Goal: Task Accomplishment & Management: Use online tool/utility

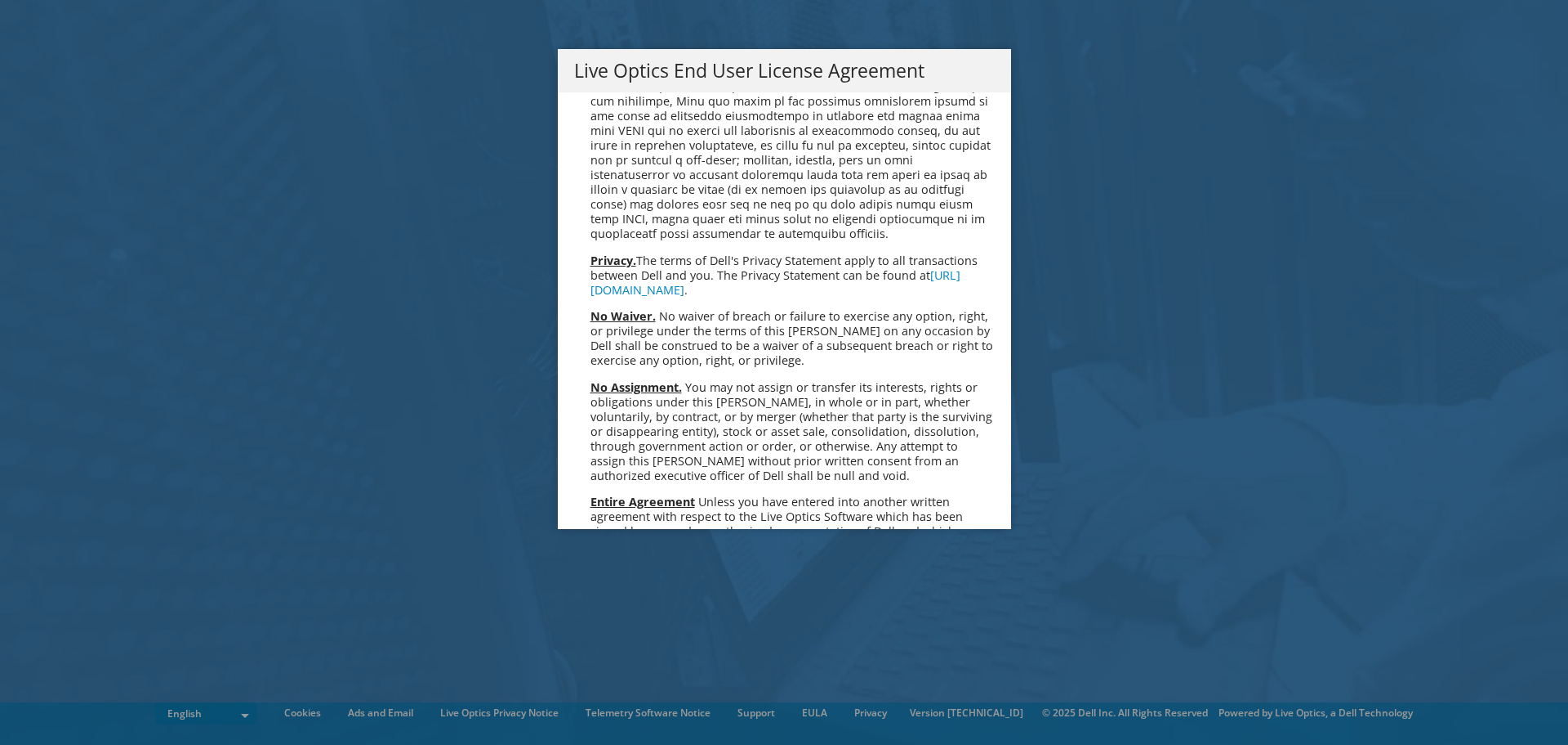
scroll to position [6180, 0]
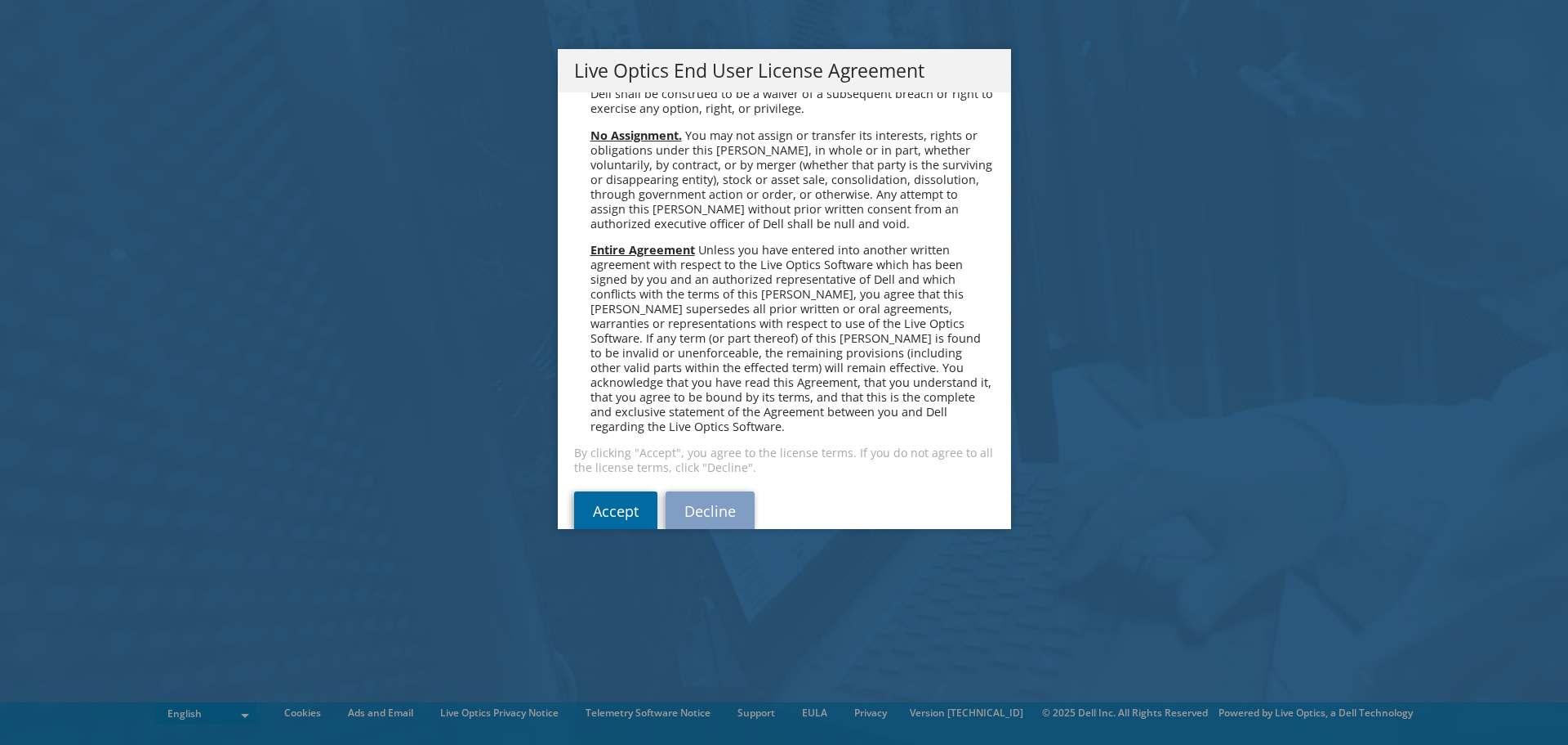
click at [621, 491] on link "Accept" at bounding box center [616, 511] width 84 height 40
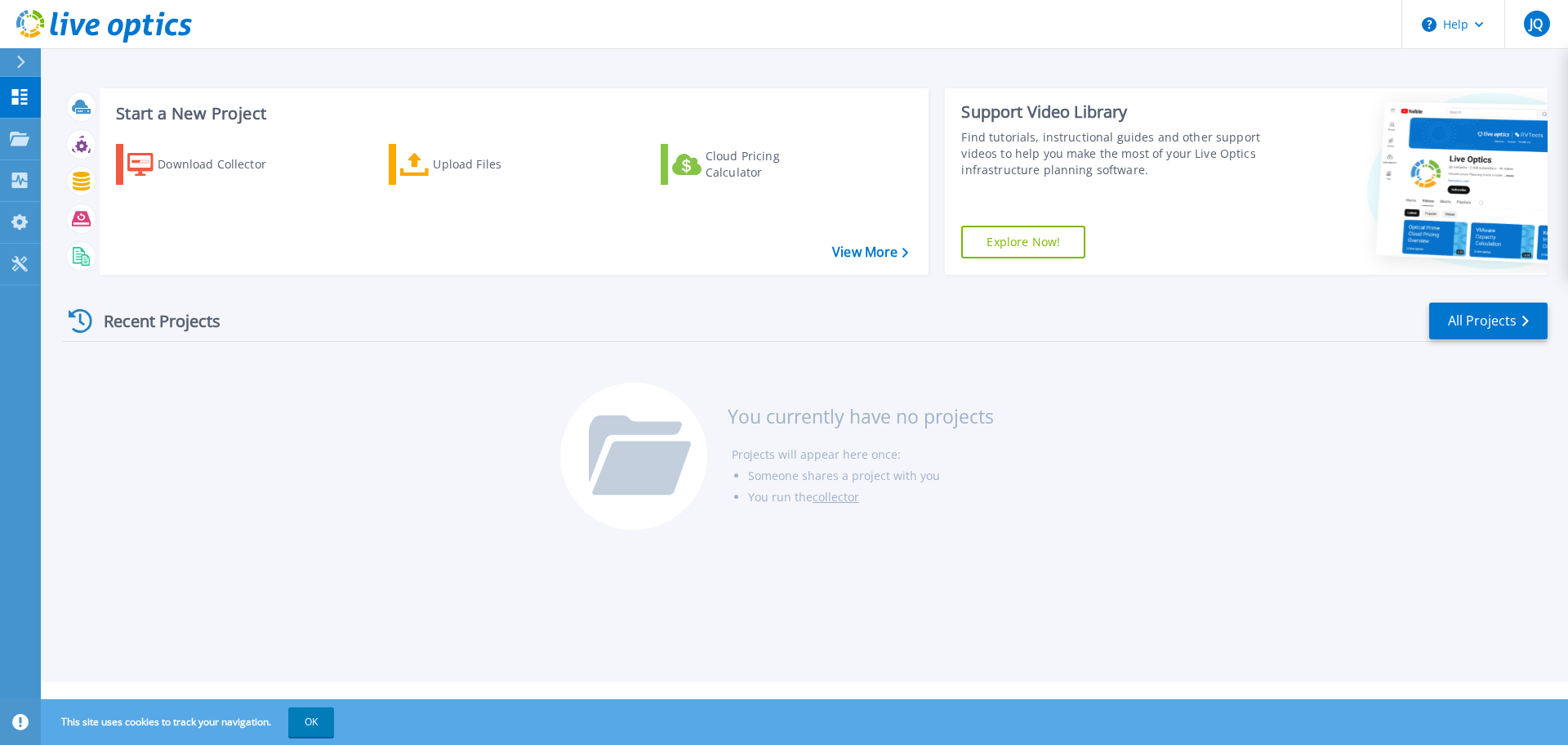
click at [1042, 240] on link "Explore Now!" at bounding box center [1024, 242] width 124 height 33
click at [12, 185] on icon at bounding box center [20, 180] width 16 height 16
click at [415, 277] on div "Start a New Project Download Collector Upload Files Cloud Pricing Calculator Vi…" at bounding box center [806, 182] width 1485 height 213
click at [40, 148] on div "Projects" at bounding box center [80, 138] width 79 height 40
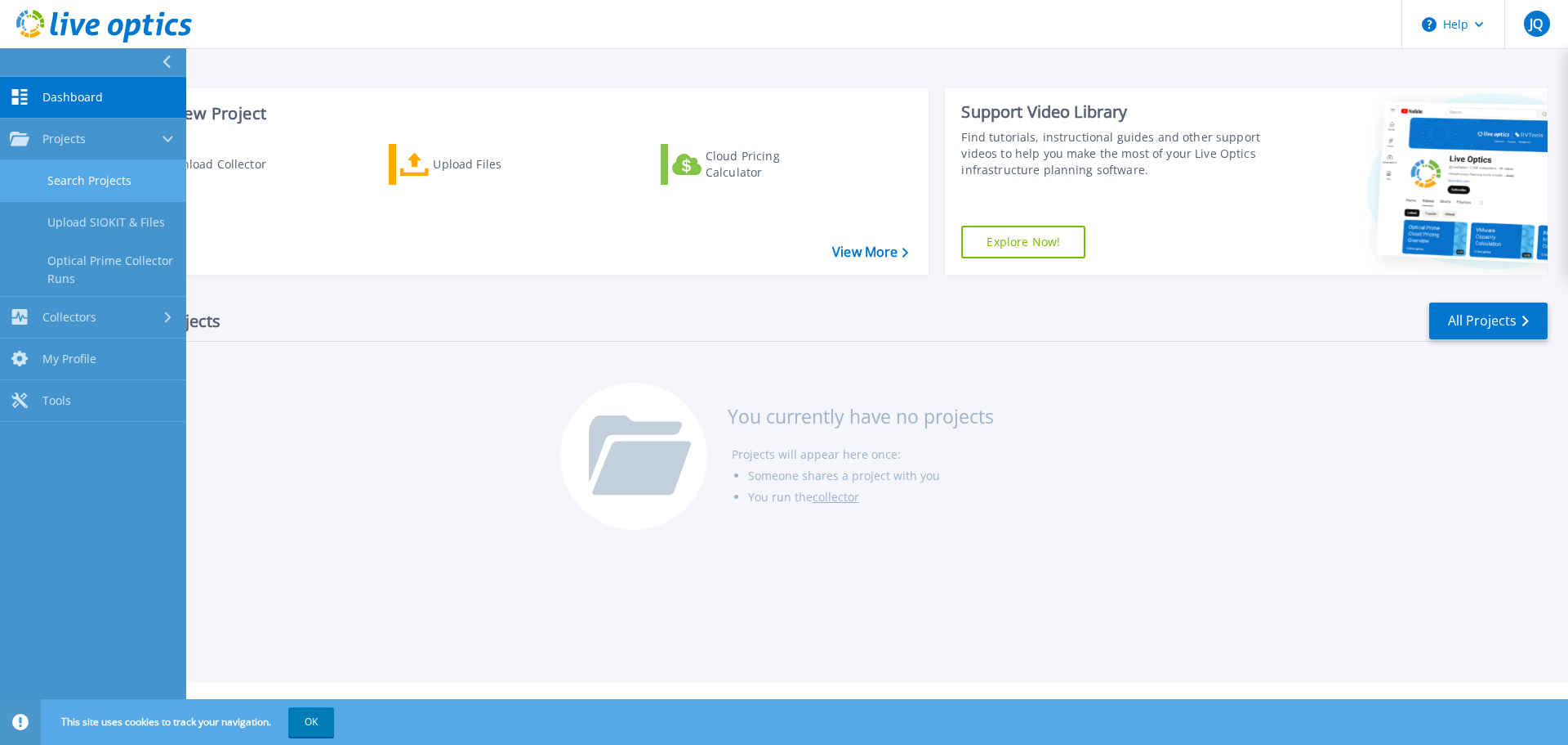
click at [75, 188] on link "Search Projects" at bounding box center [93, 181] width 186 height 41
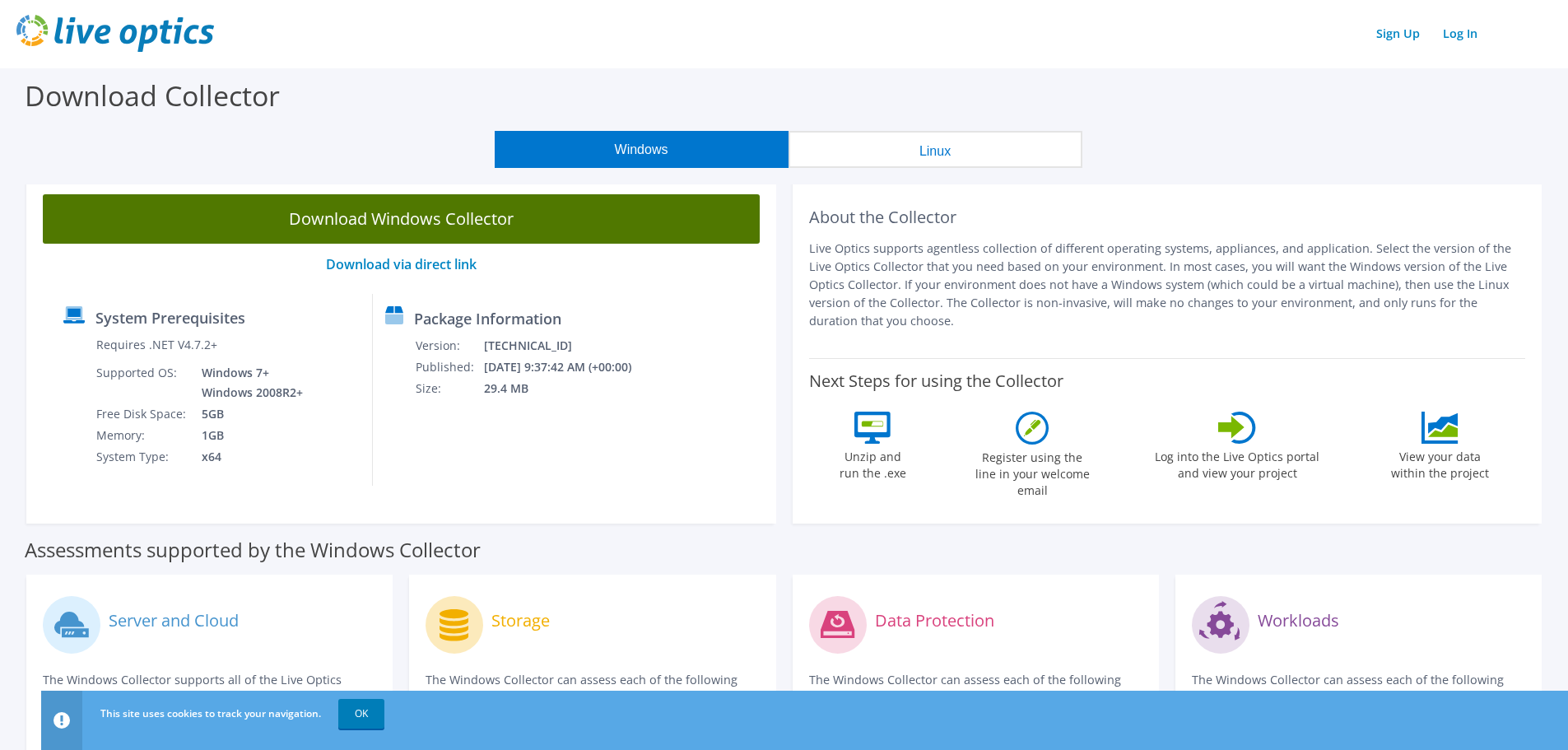
scroll to position [1, 0]
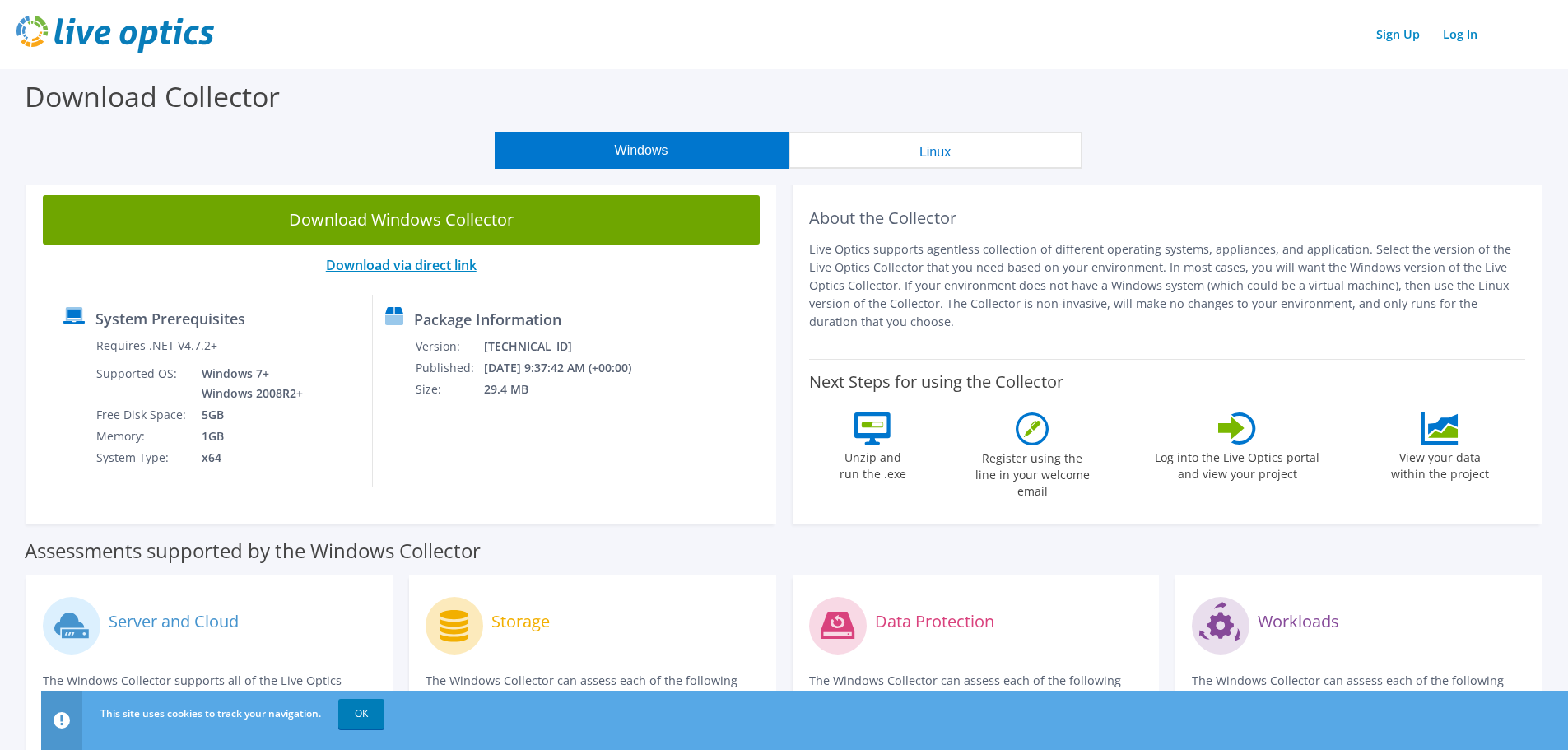
click at [455, 260] on link "Download via direct link" at bounding box center [401, 264] width 151 height 18
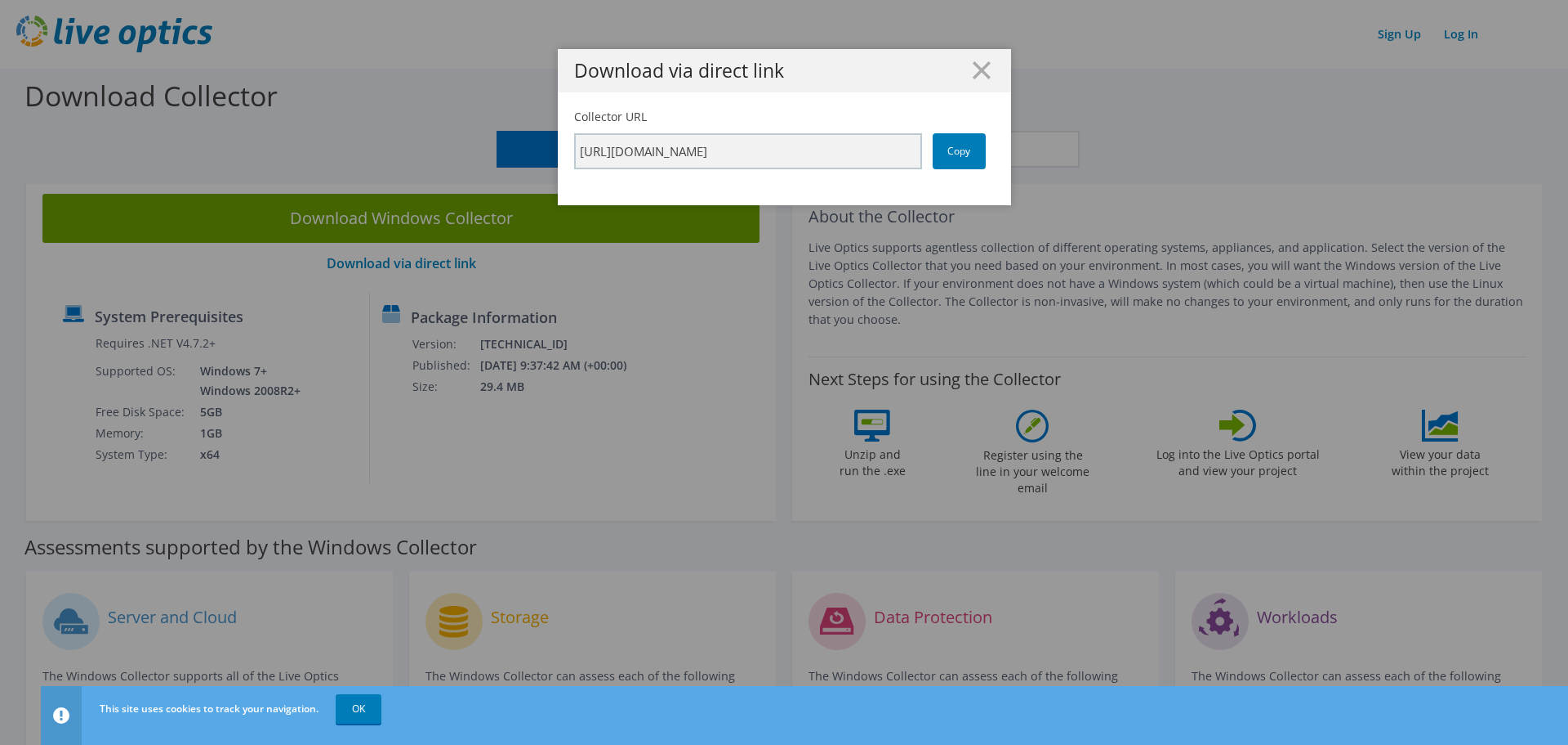
click at [982, 59] on div "Download via direct link" at bounding box center [784, 71] width 453 height 43
click at [974, 65] on line at bounding box center [981, 70] width 16 height 16
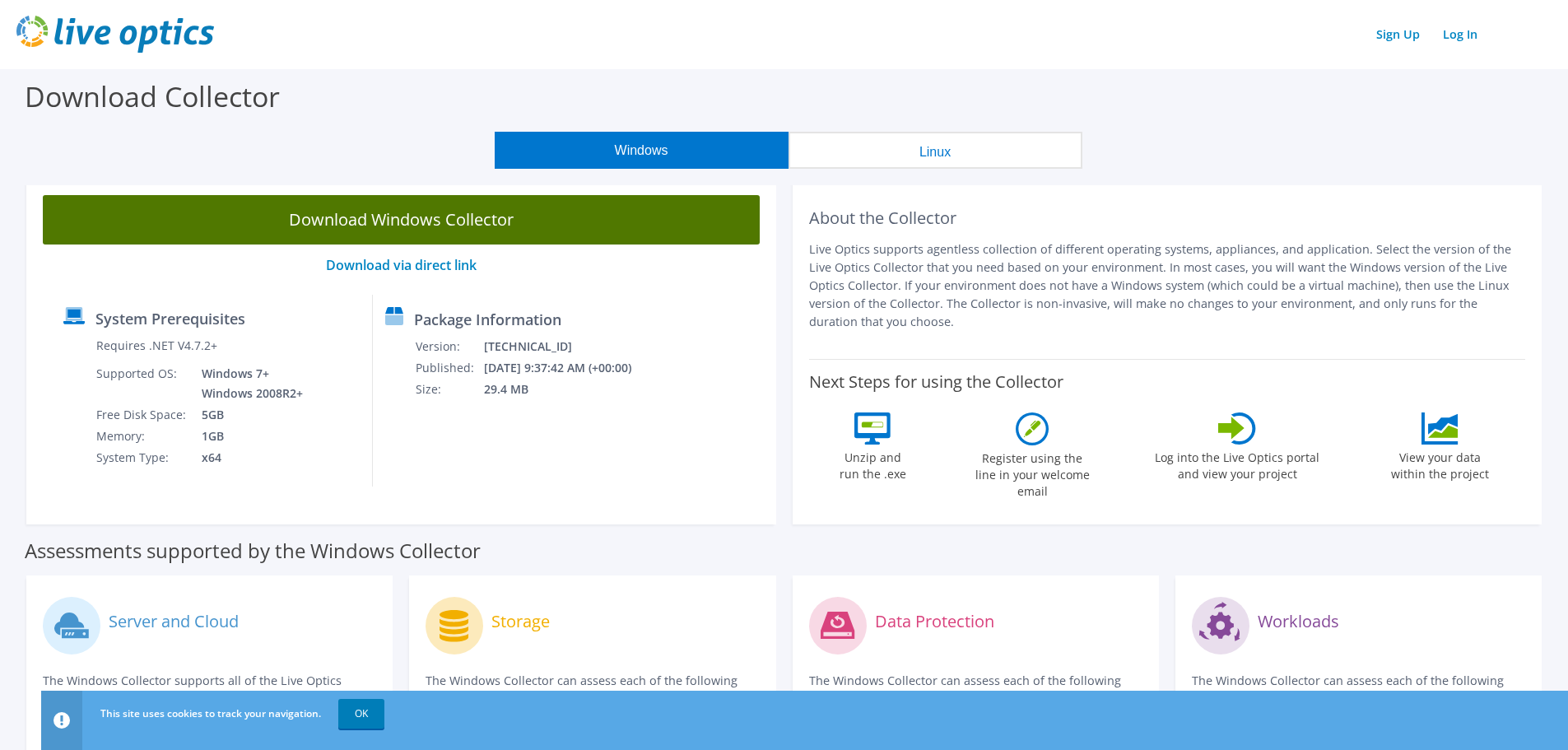
click at [618, 217] on link "Download Windows Collector" at bounding box center [401, 220] width 717 height 49
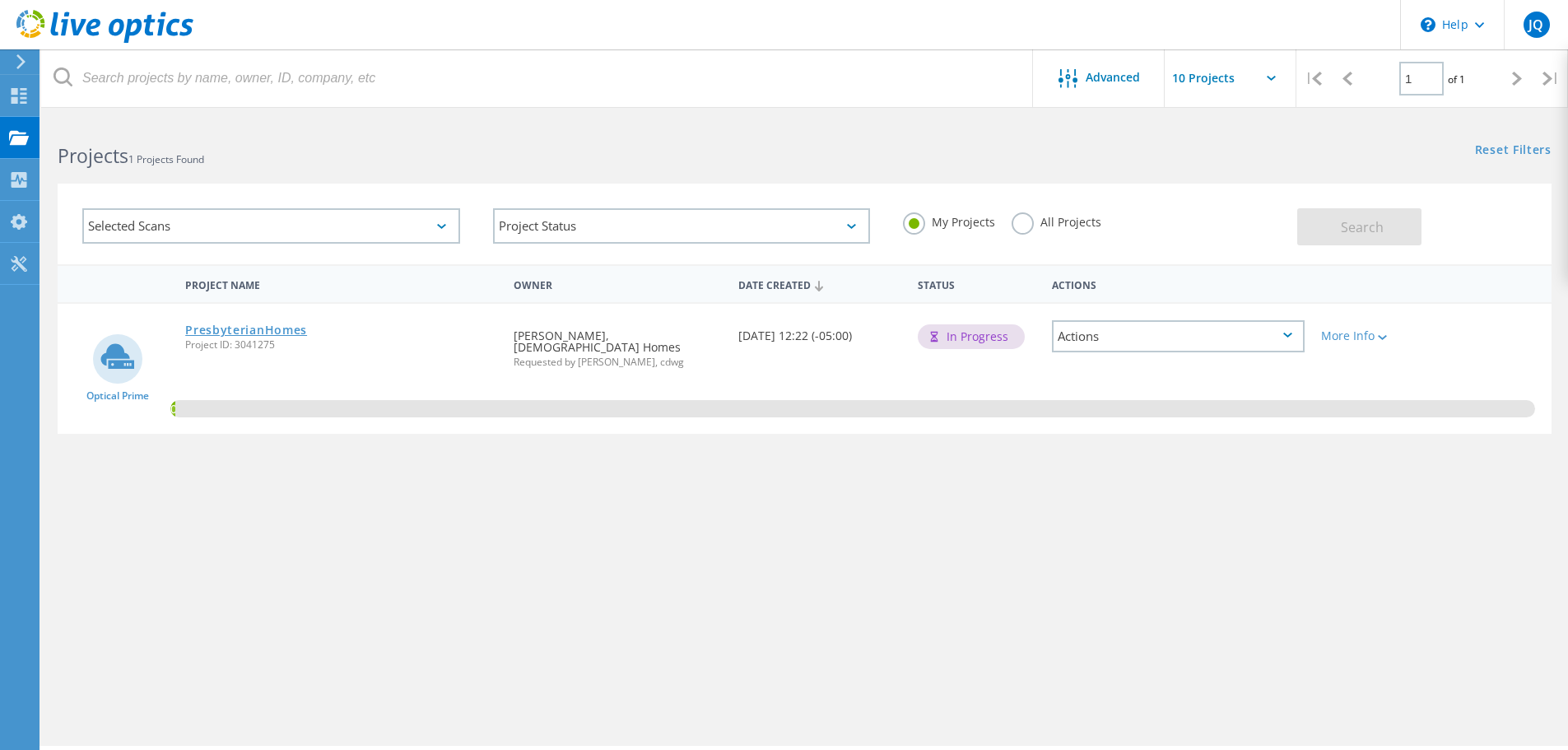
click at [278, 330] on link "PresbyterianHomes" at bounding box center [245, 330] width 122 height 11
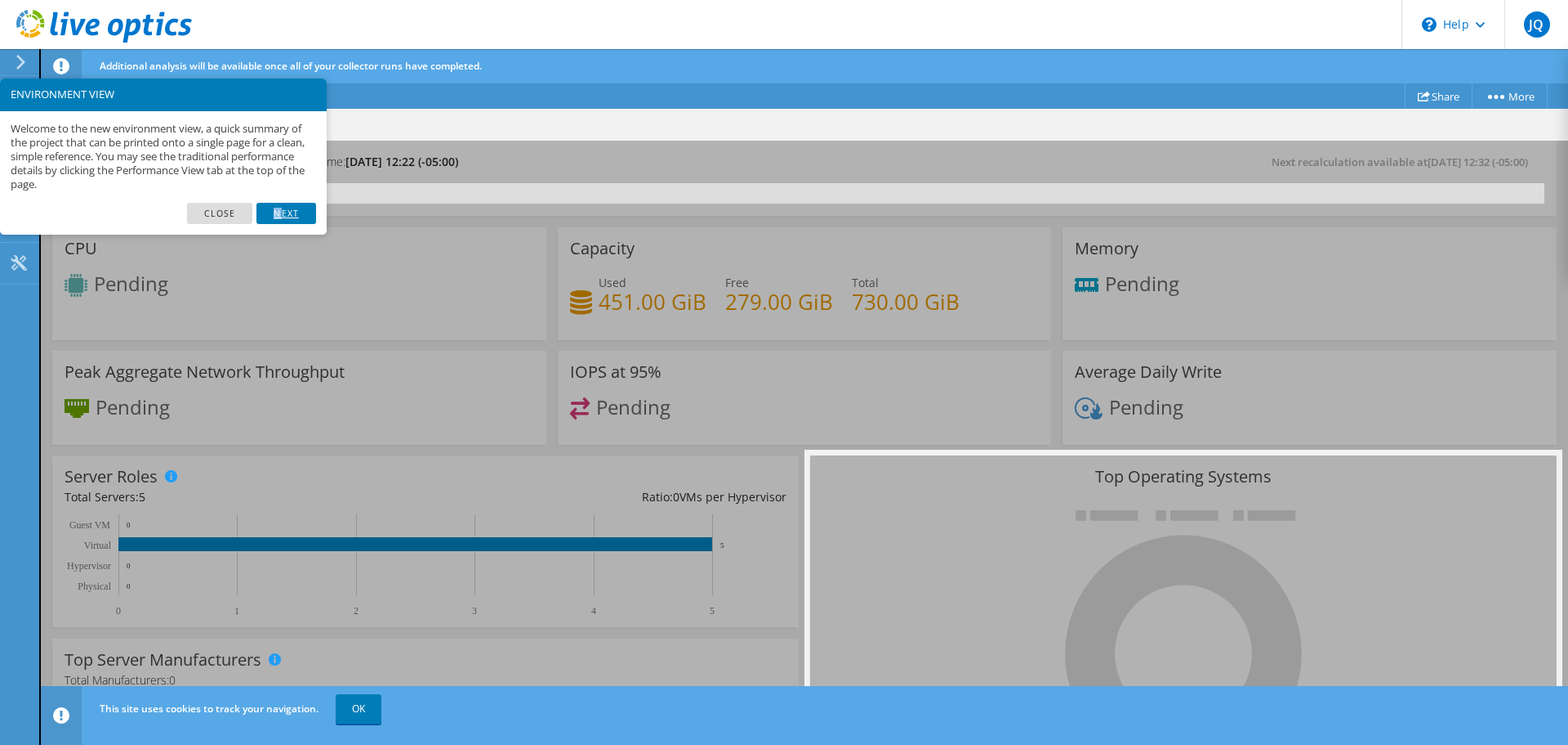
click at [278, 208] on link "Next" at bounding box center [286, 213] width 59 height 22
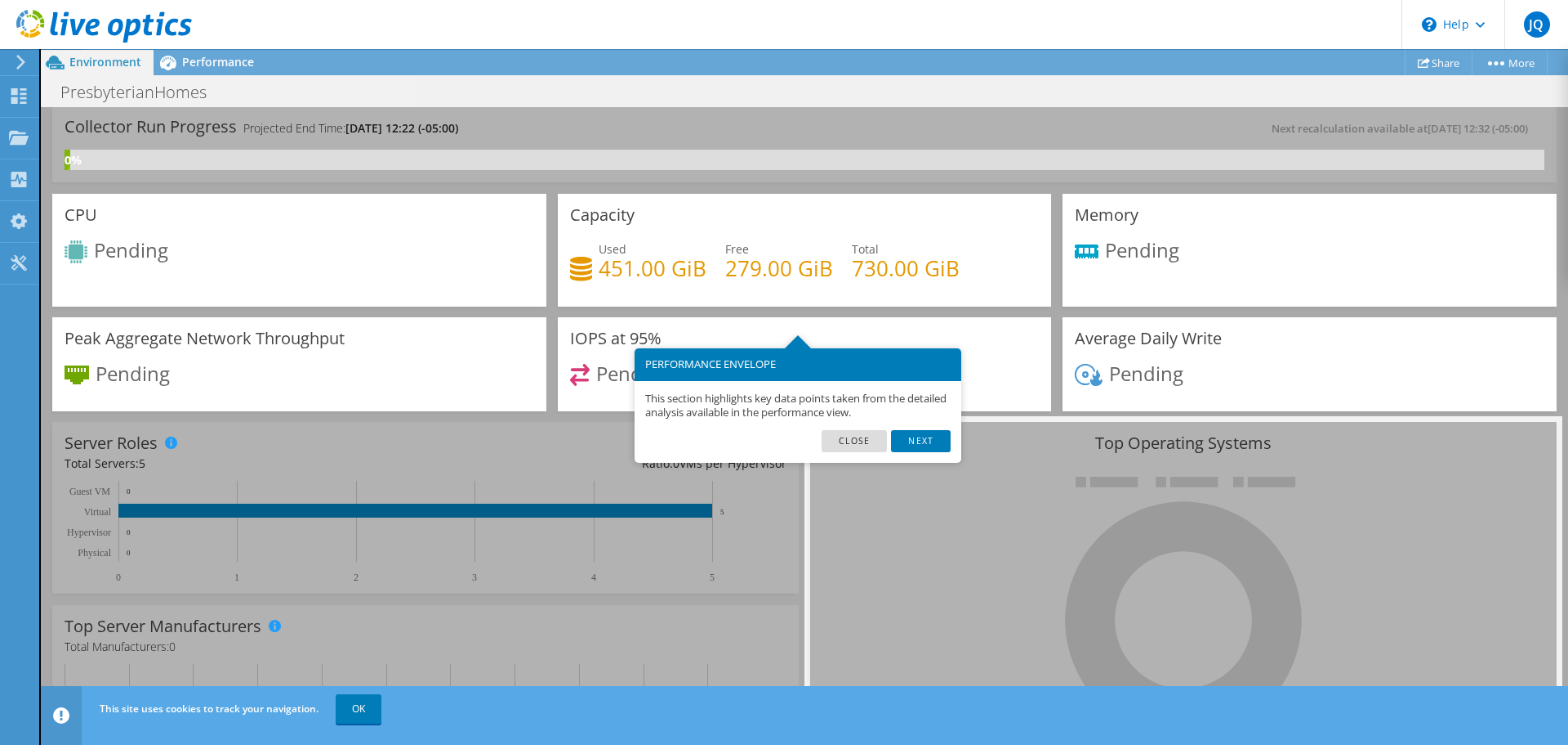
scroll to position [81, 0]
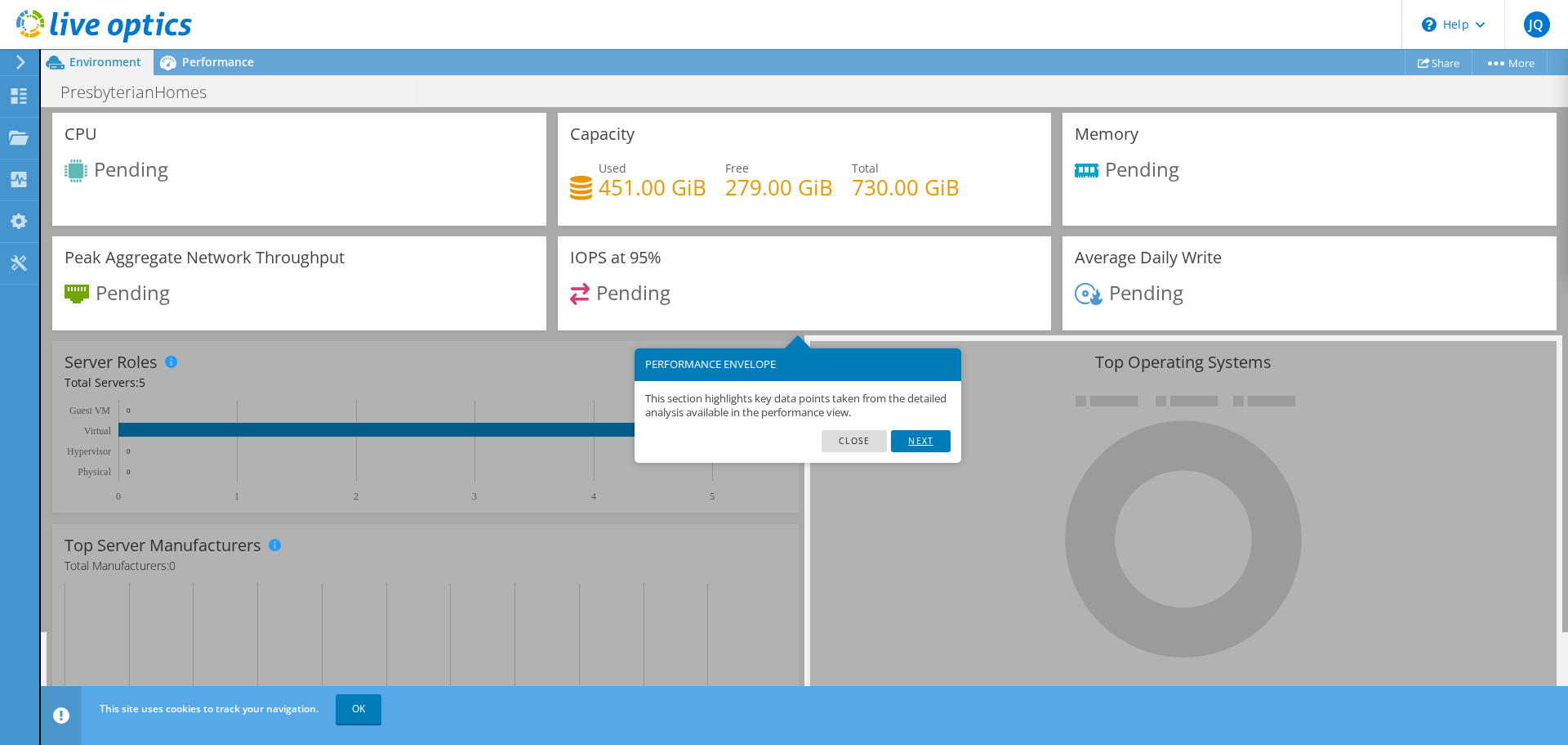
click at [940, 442] on link "Next" at bounding box center [920, 440] width 59 height 22
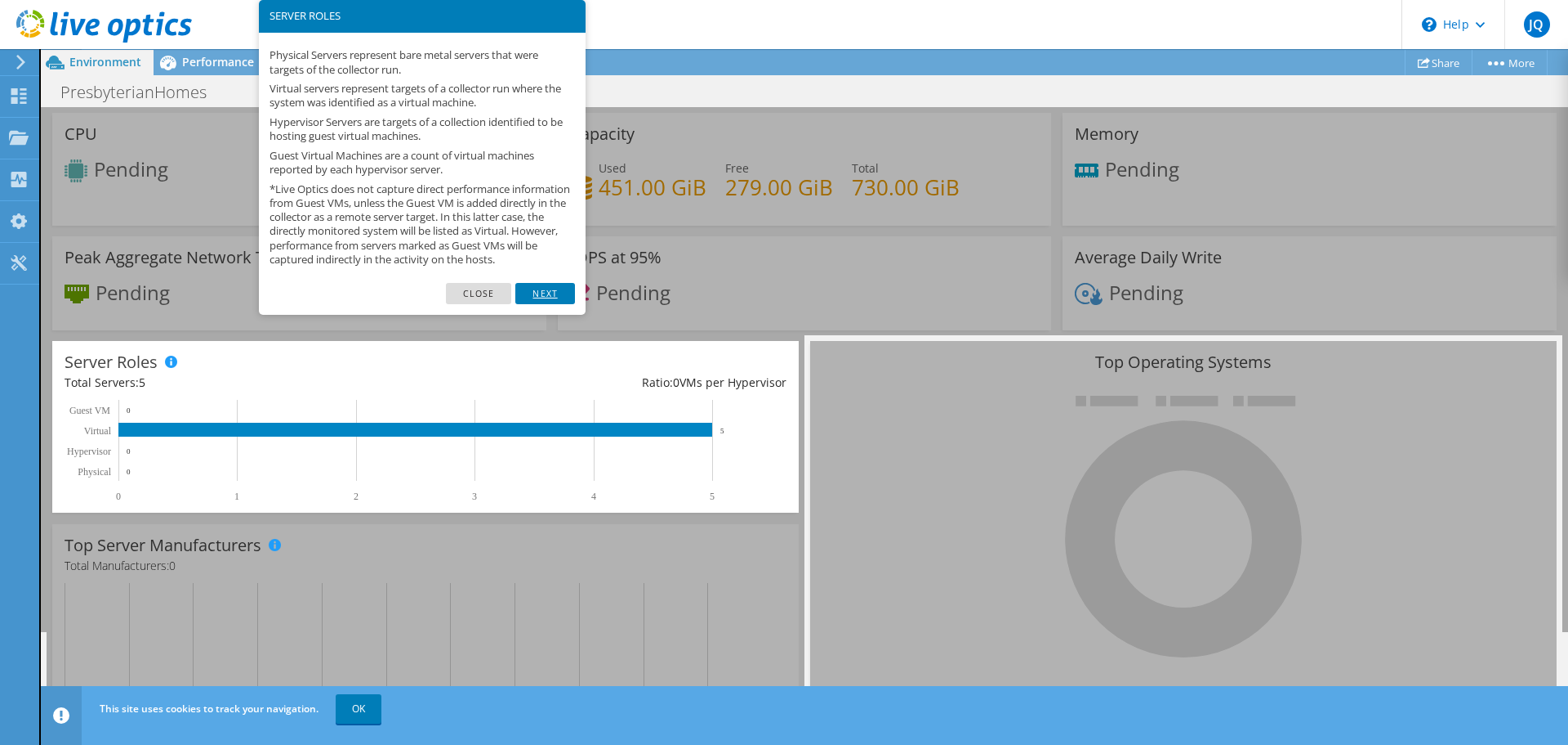
click at [555, 301] on link "Next" at bounding box center [544, 293] width 59 height 22
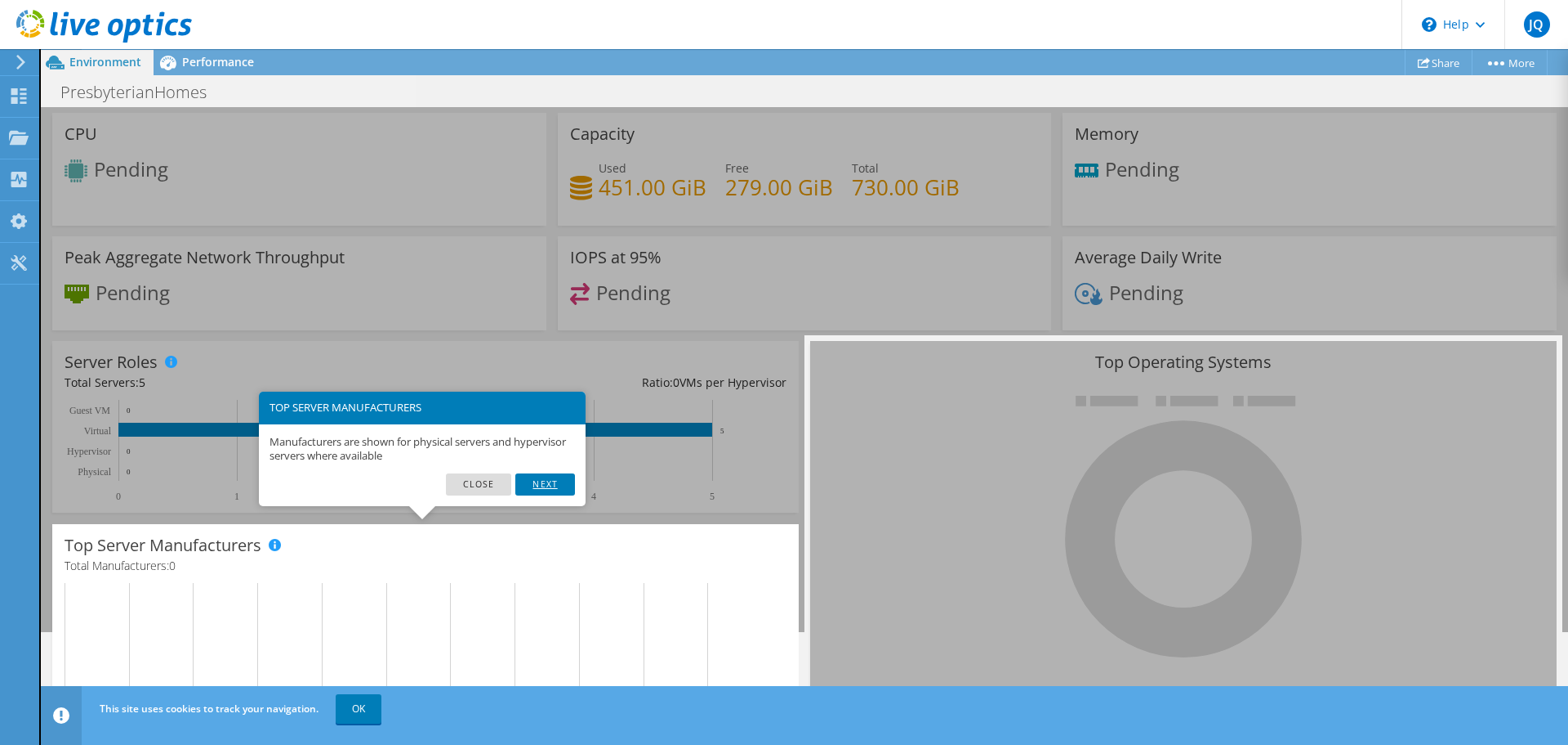
click at [545, 484] on link "Next" at bounding box center [544, 483] width 59 height 22
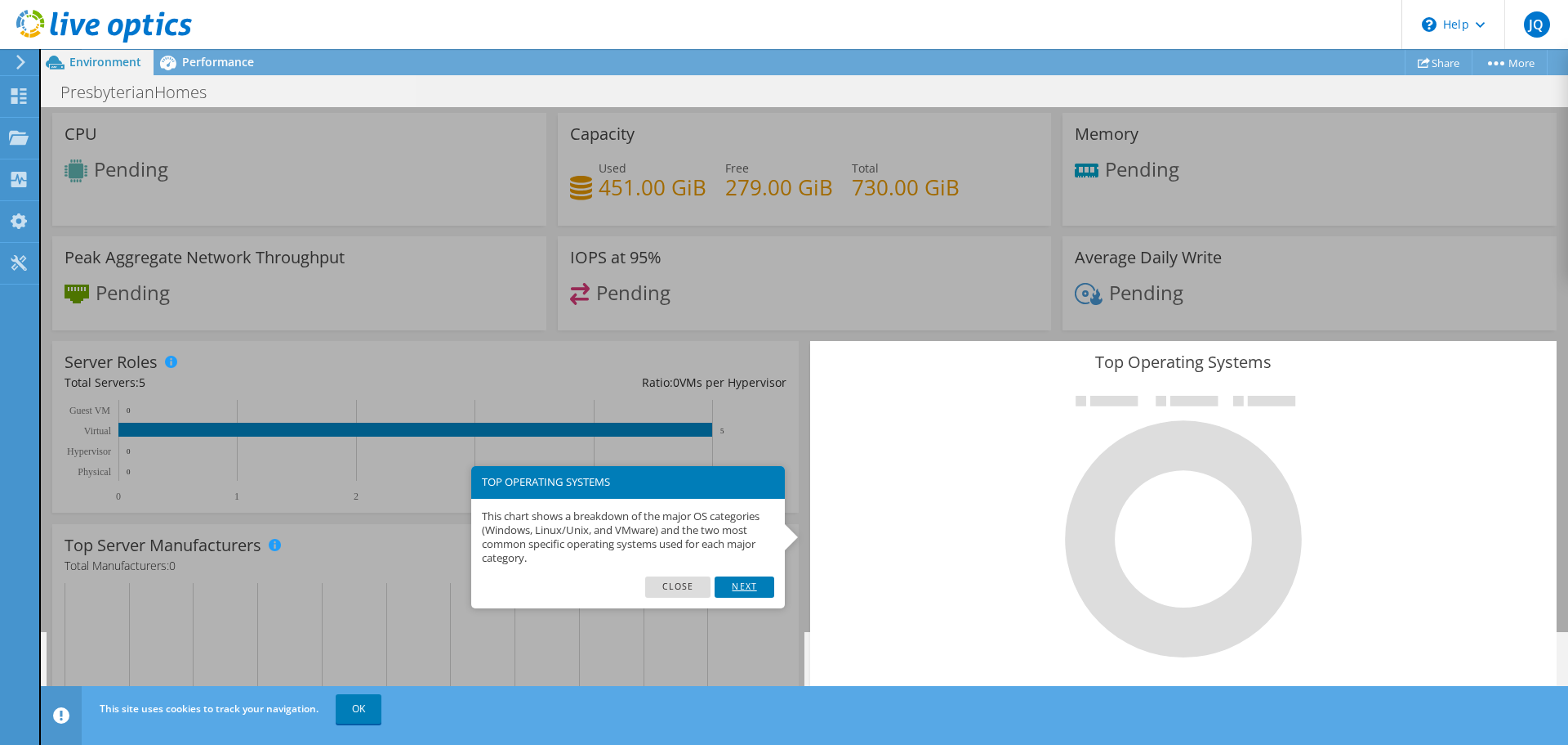
click at [754, 580] on link "Next" at bounding box center [744, 587] width 59 height 22
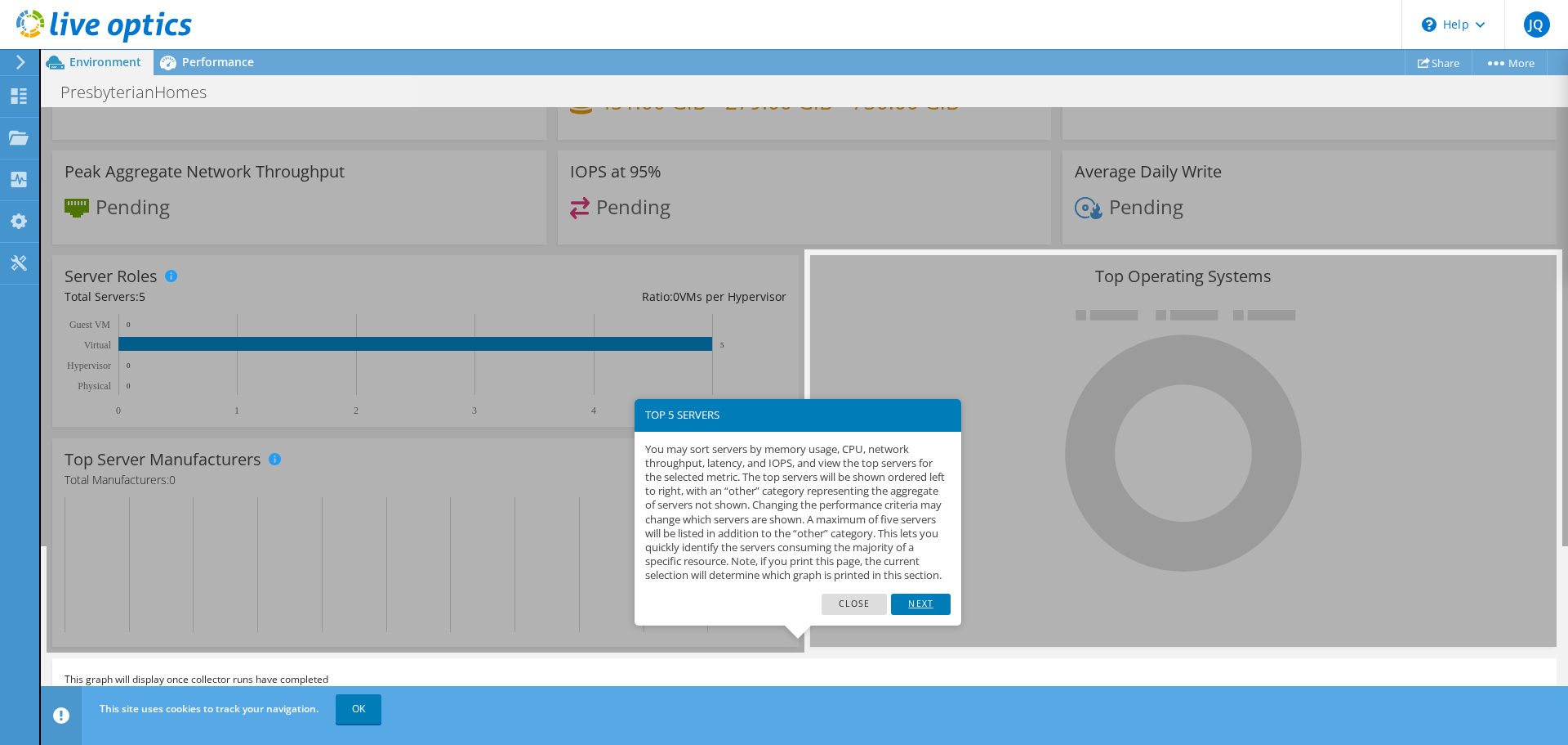
click at [914, 614] on link "Next" at bounding box center [920, 604] width 59 height 22
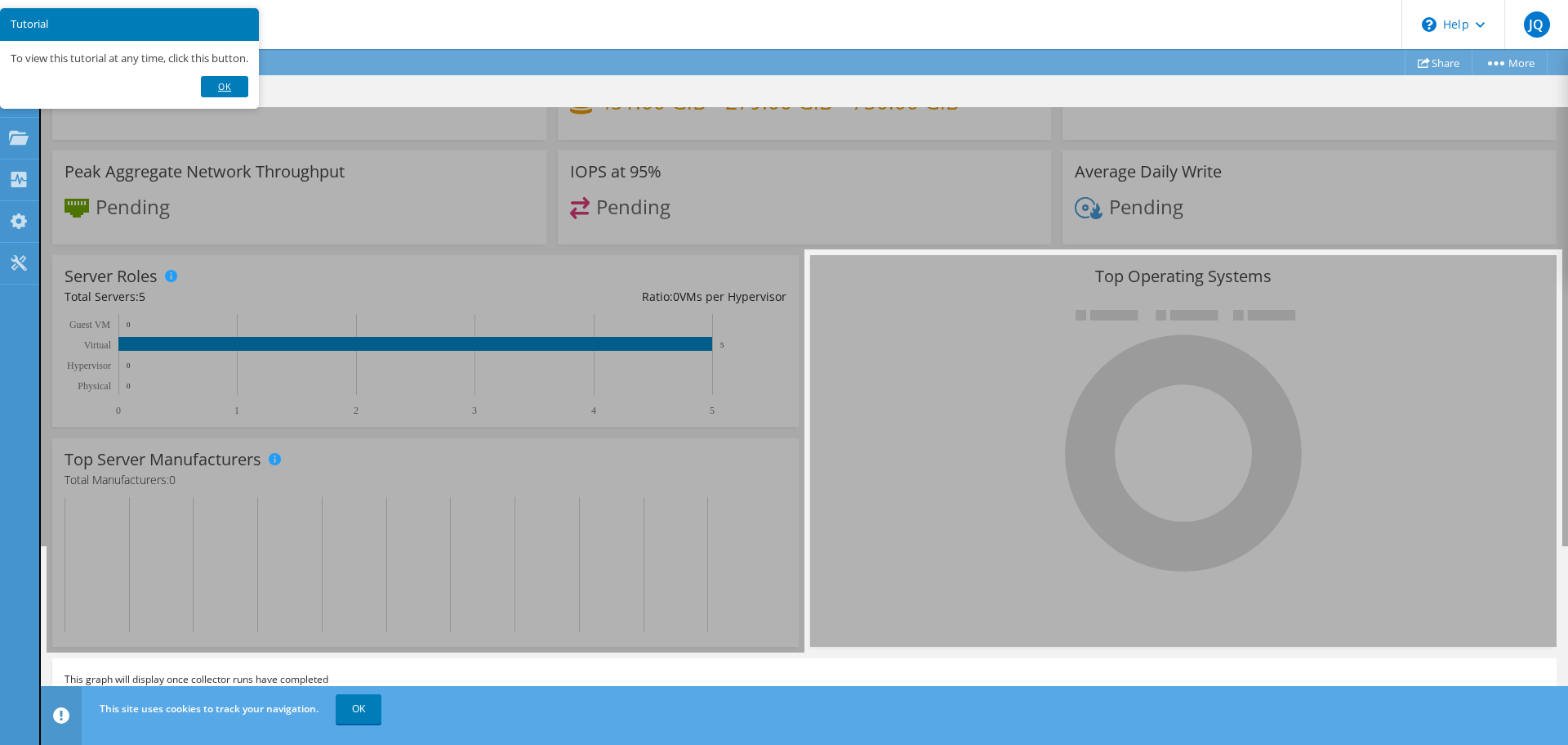
click at [234, 90] on link "Ok" at bounding box center [225, 87] width 47 height 22
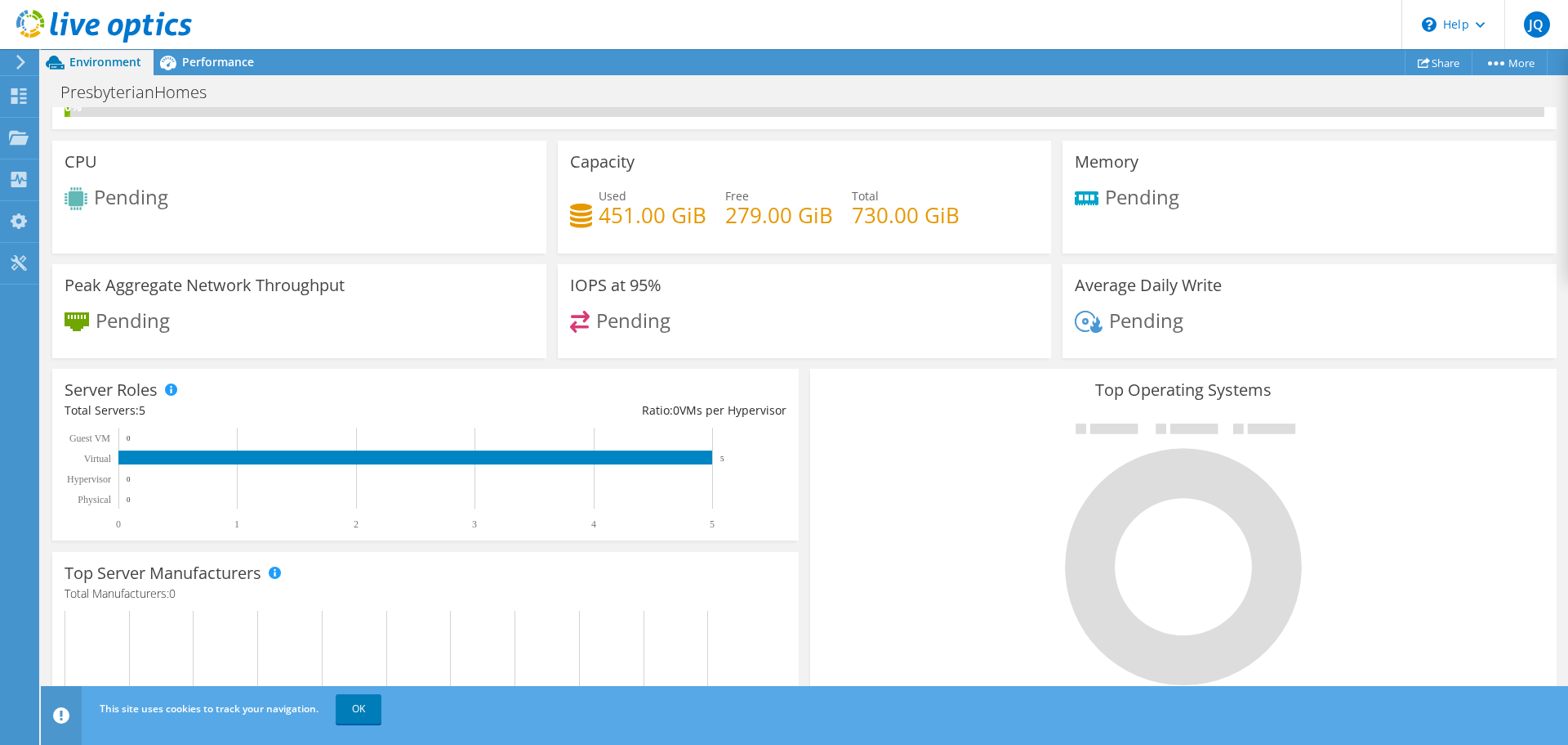
scroll to position [55, 0]
click at [325, 721] on div "This site uses cookies to track your navigation. OK" at bounding box center [835, 708] width 1479 height 46
click at [348, 716] on link "OK" at bounding box center [358, 708] width 46 height 29
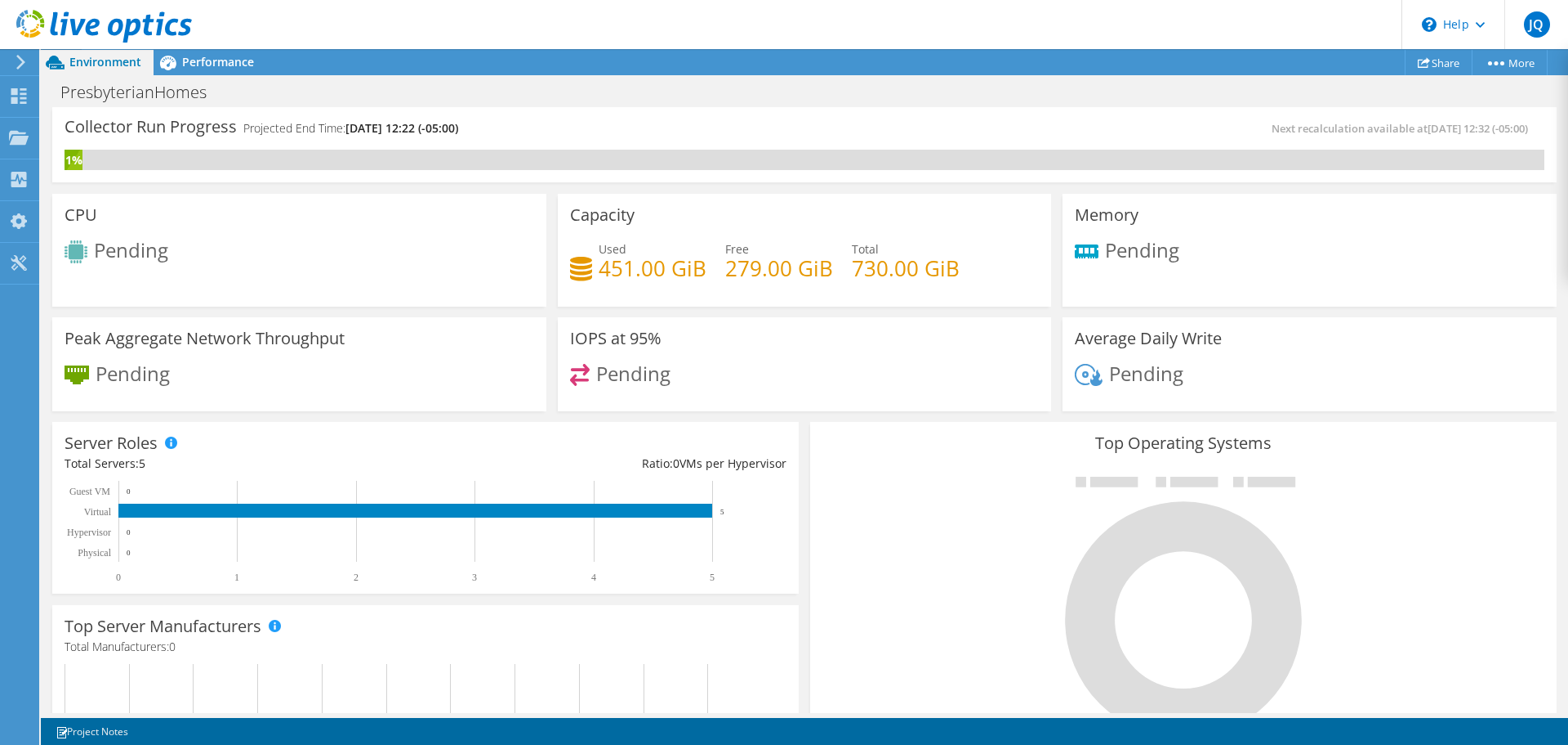
scroll to position [132, 0]
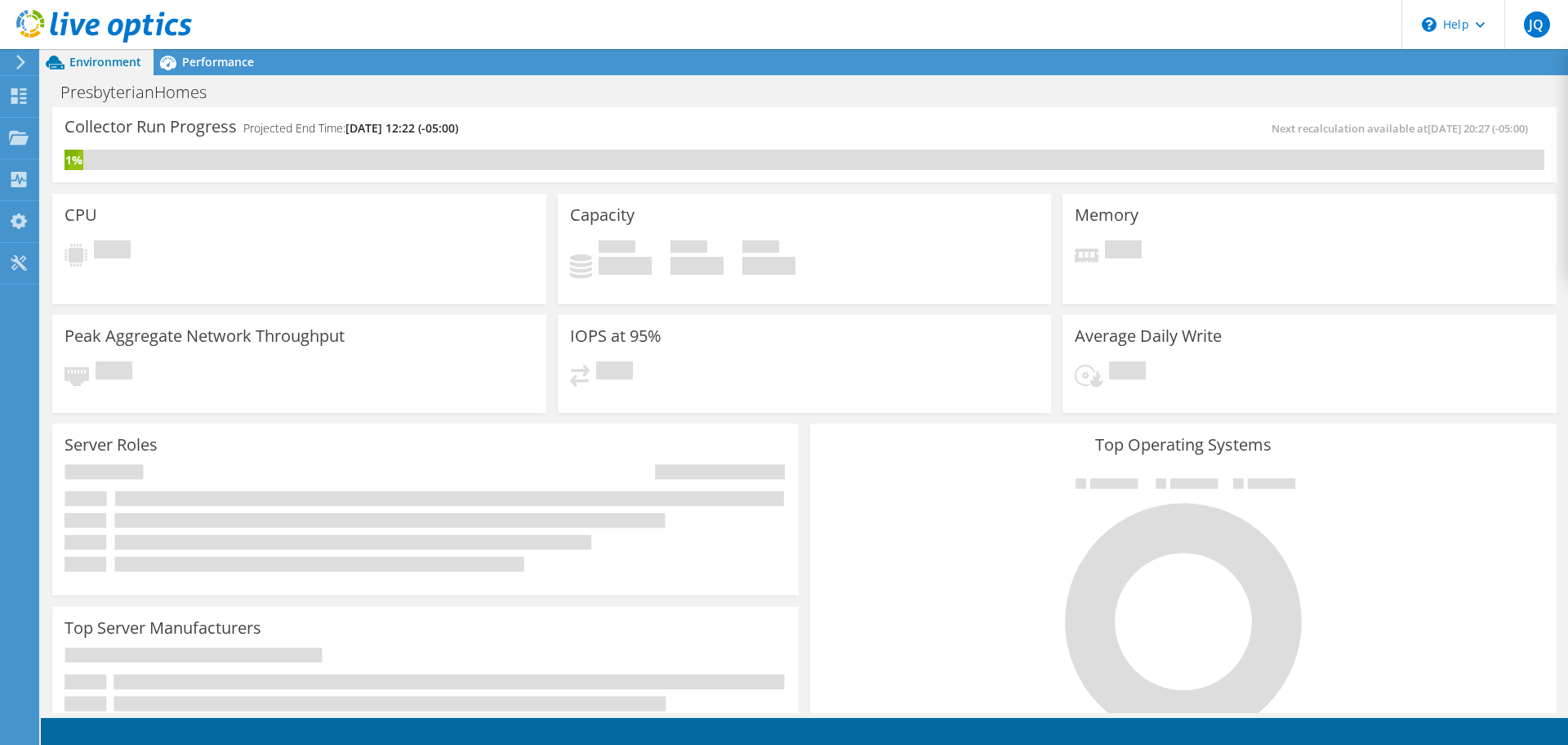
scroll to position [3, 0]
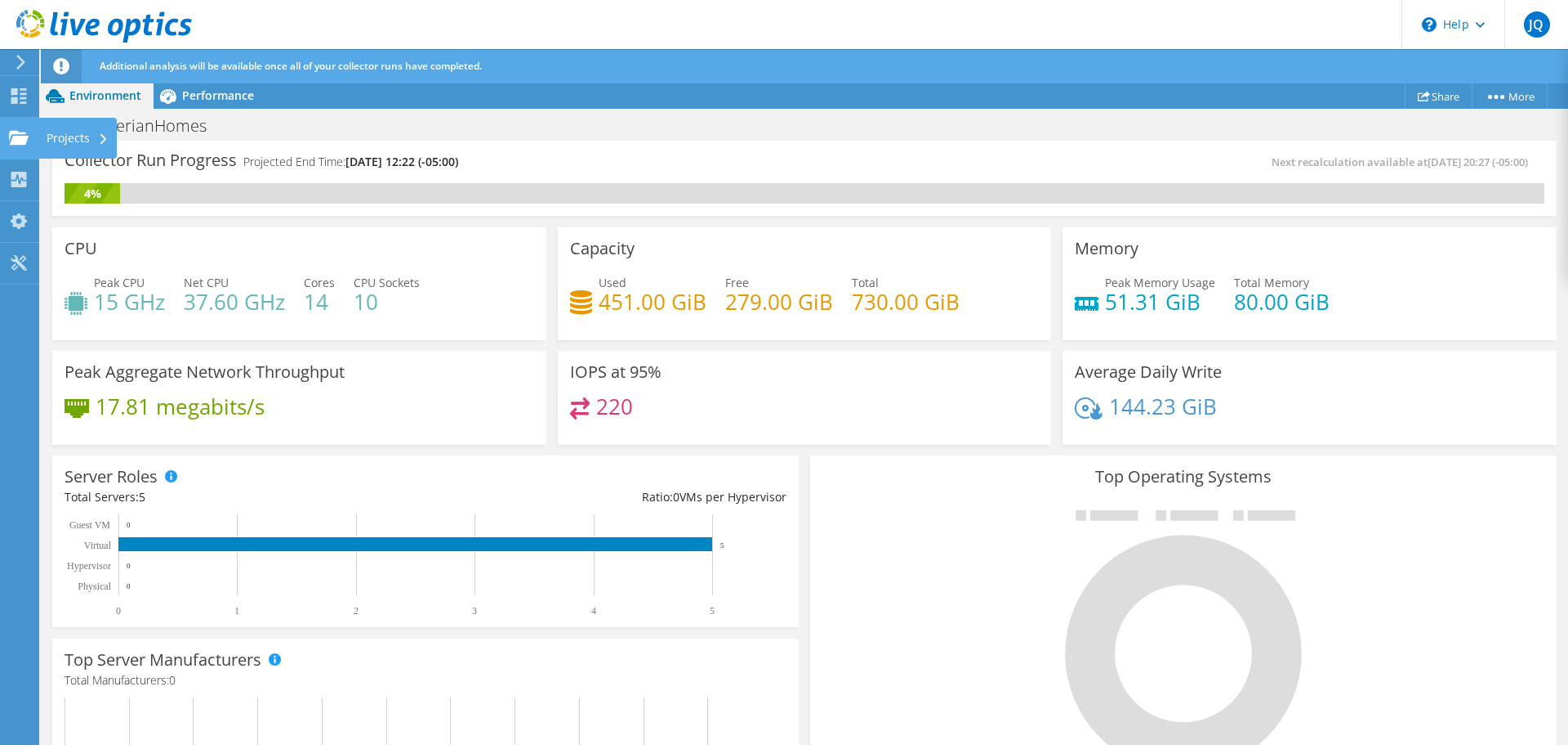
click at [56, 151] on div "Projects" at bounding box center [77, 137] width 78 height 40
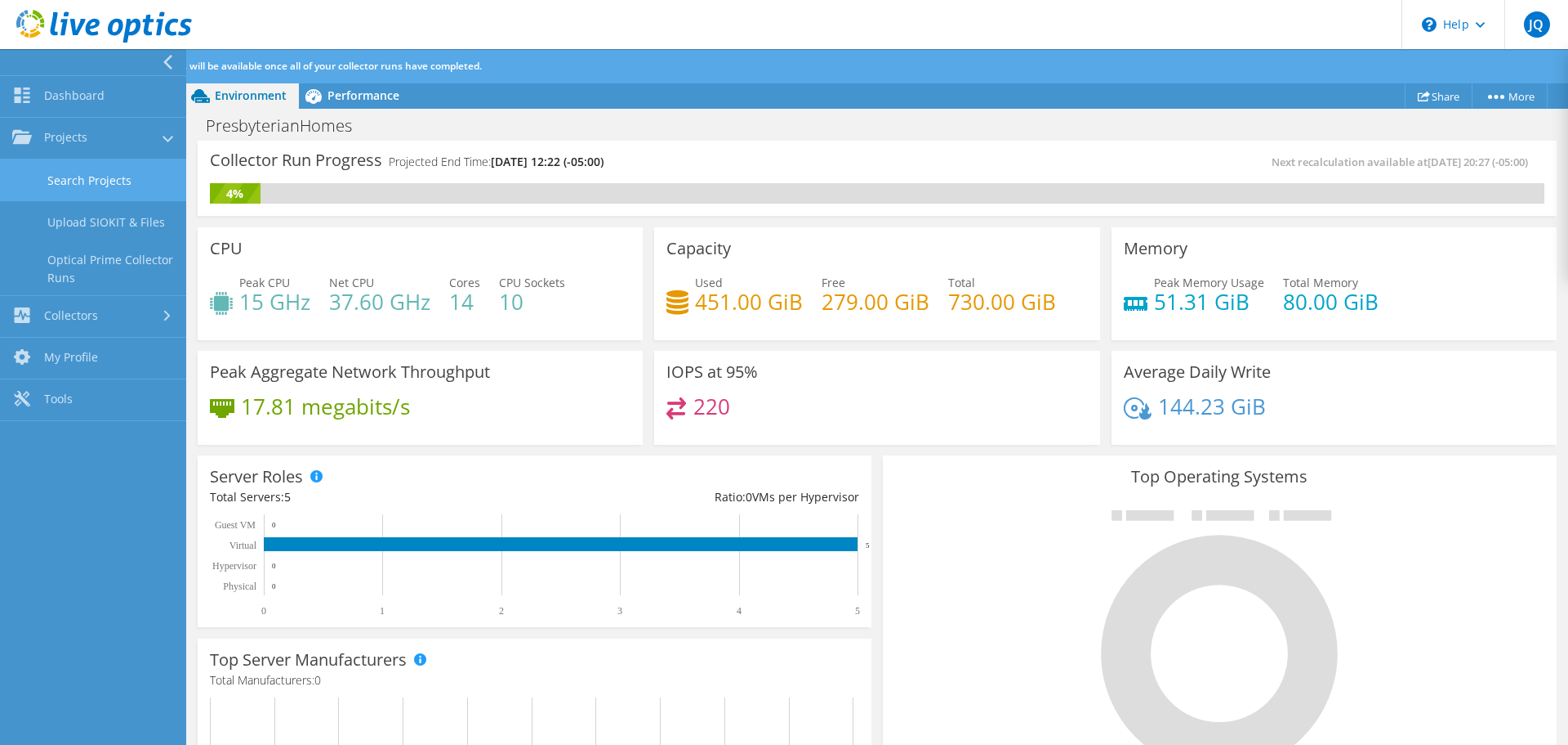
click at [75, 182] on link "Search Projects" at bounding box center [93, 180] width 186 height 41
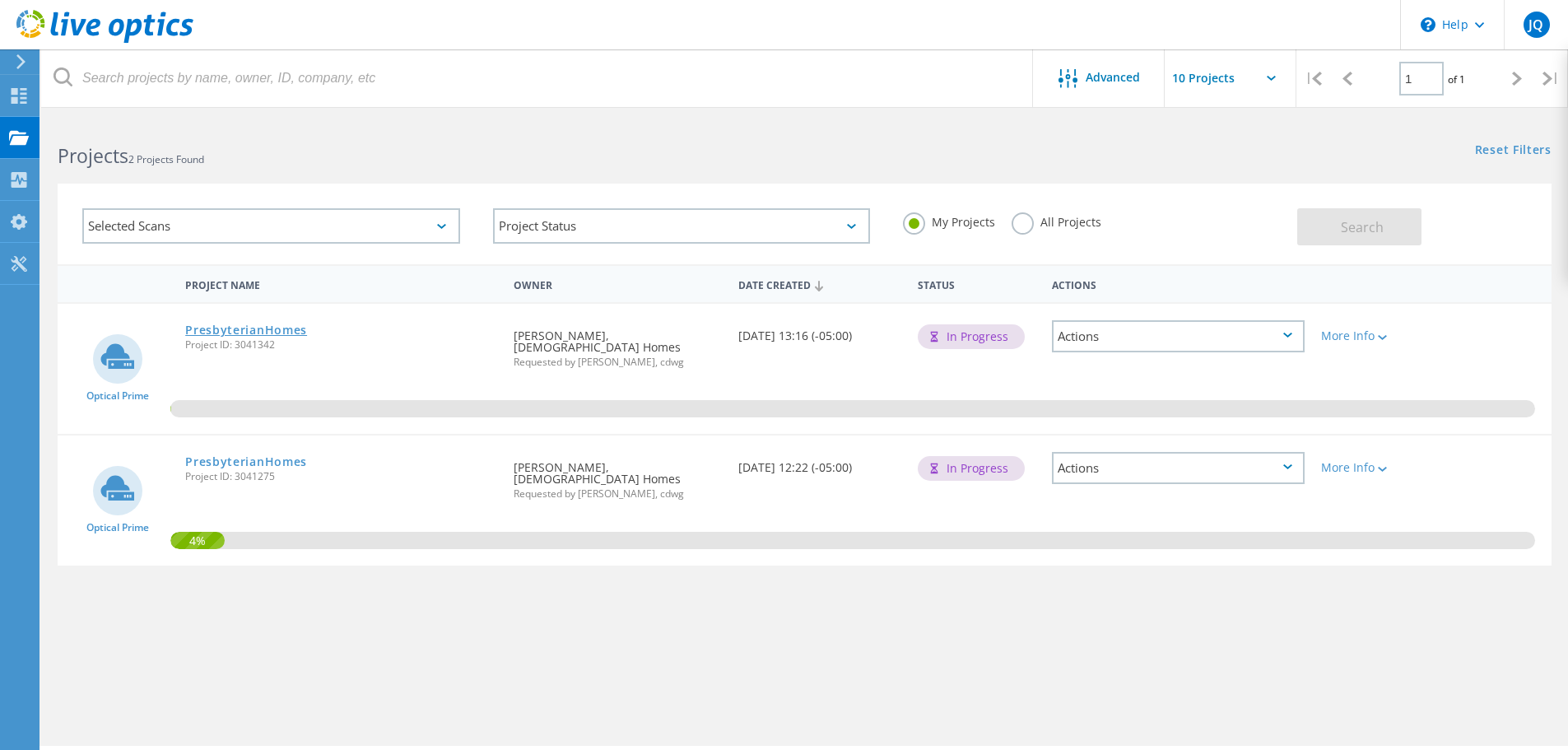
click at [236, 330] on link "PresbyterianHomes" at bounding box center [245, 330] width 122 height 11
